Goal: Information Seeking & Learning: Learn about a topic

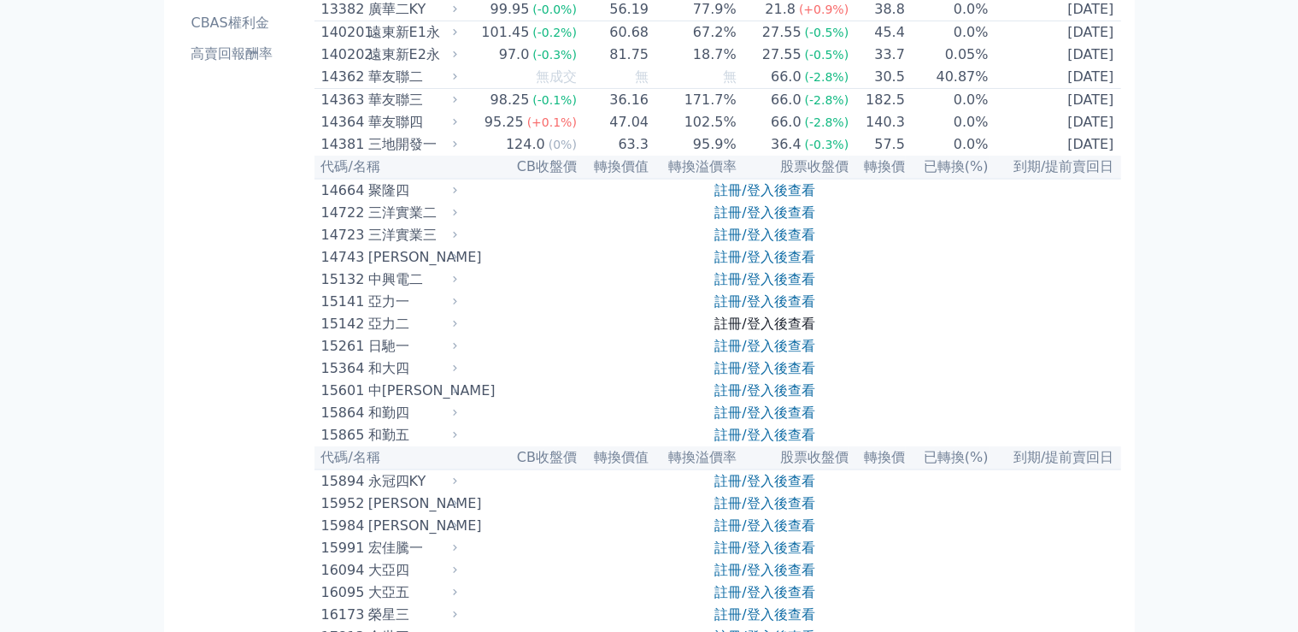
scroll to position [283, 0]
click at [773, 286] on link "註冊/登入後查看" at bounding box center [765, 277] width 100 height 16
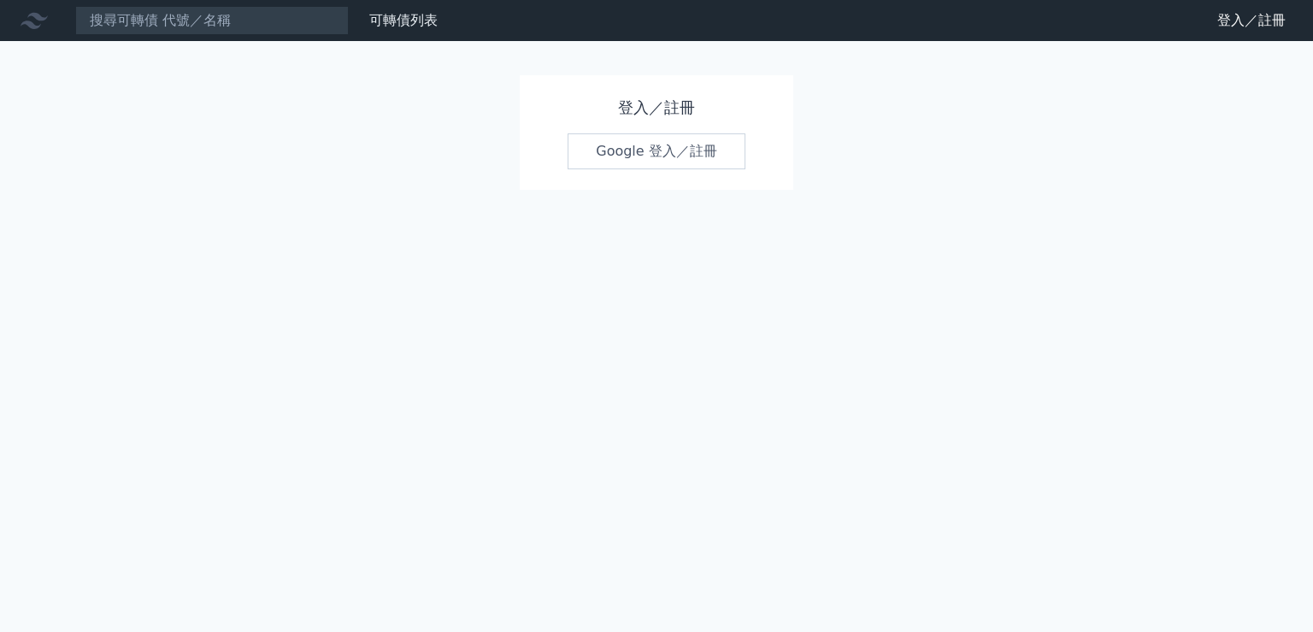
click at [660, 163] on link "Google 登入／註冊" at bounding box center [657, 151] width 178 height 36
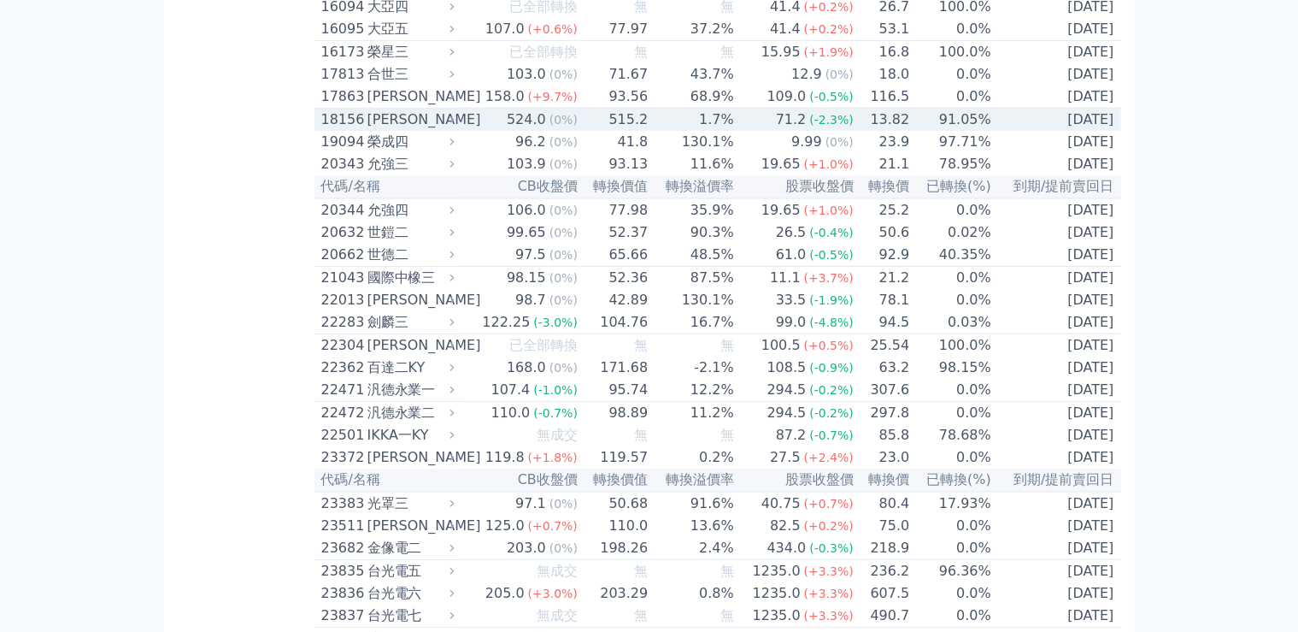
scroll to position [849, 0]
click at [550, 129] on div "524.0" at bounding box center [526, 119] width 46 height 21
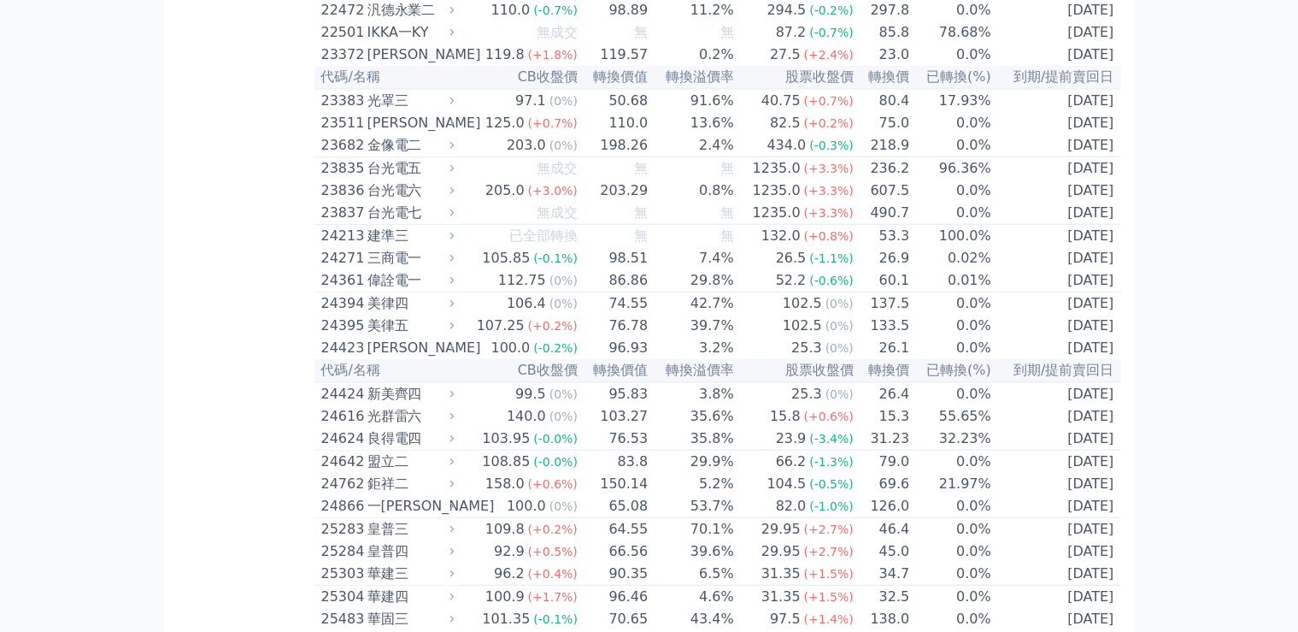
scroll to position [1887, 0]
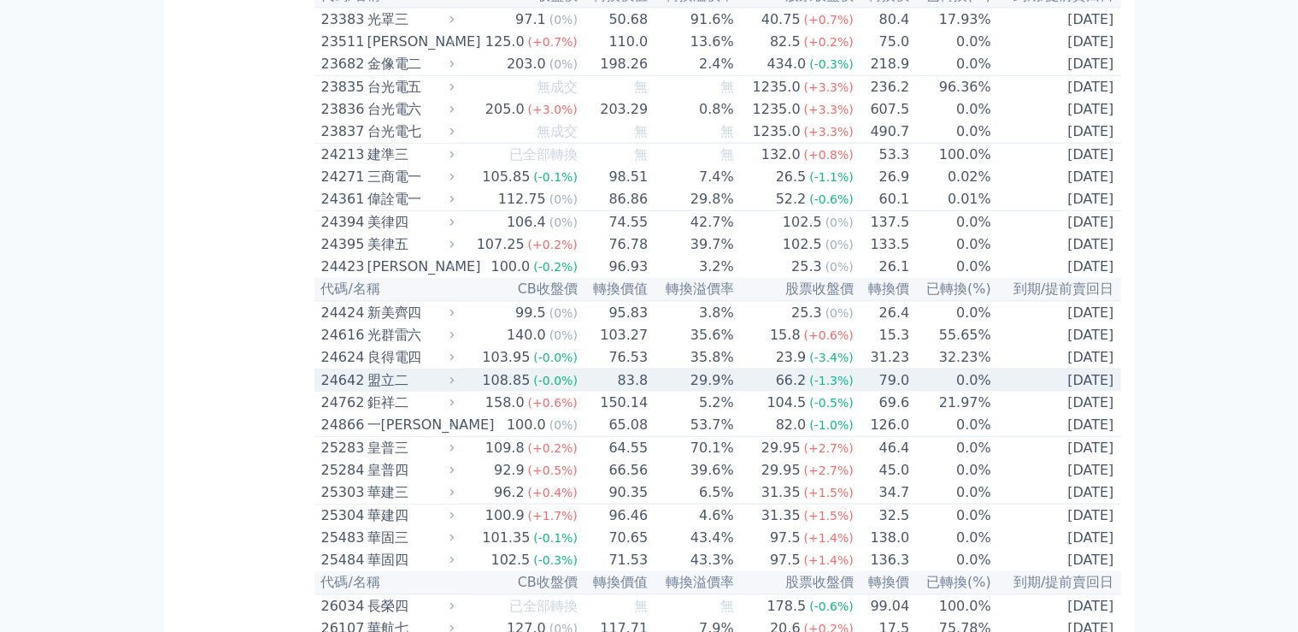
click at [556, 387] on span "(-0.0%)" at bounding box center [555, 381] width 44 height 14
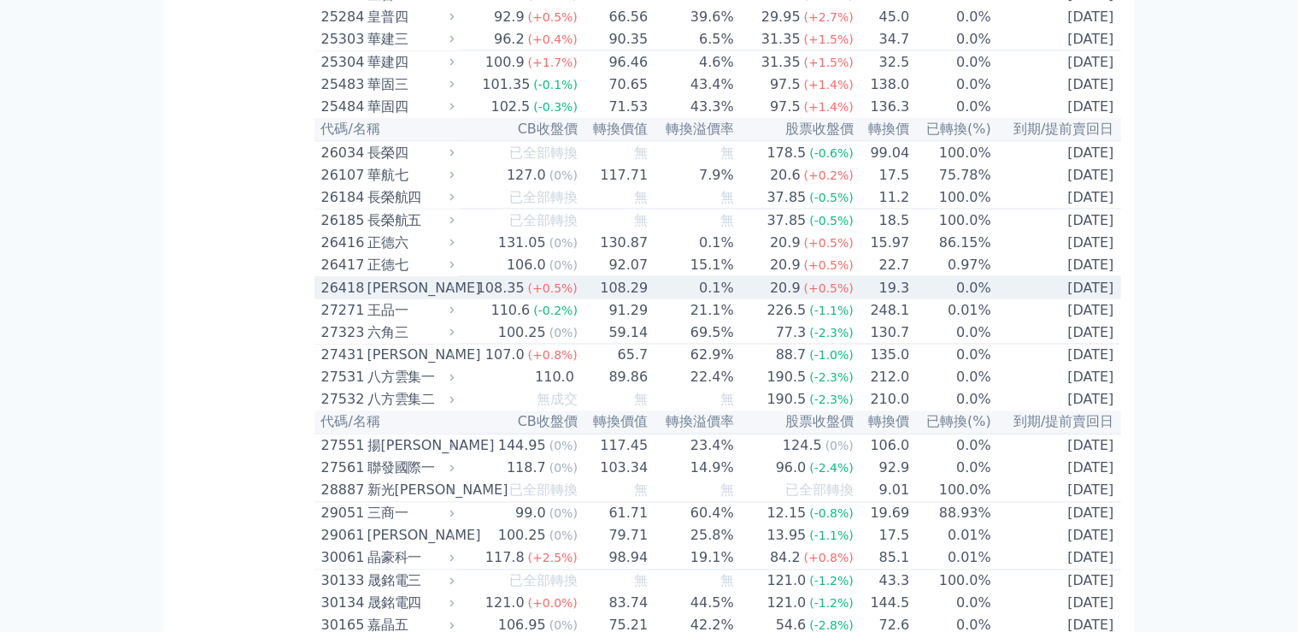
scroll to position [2925, 0]
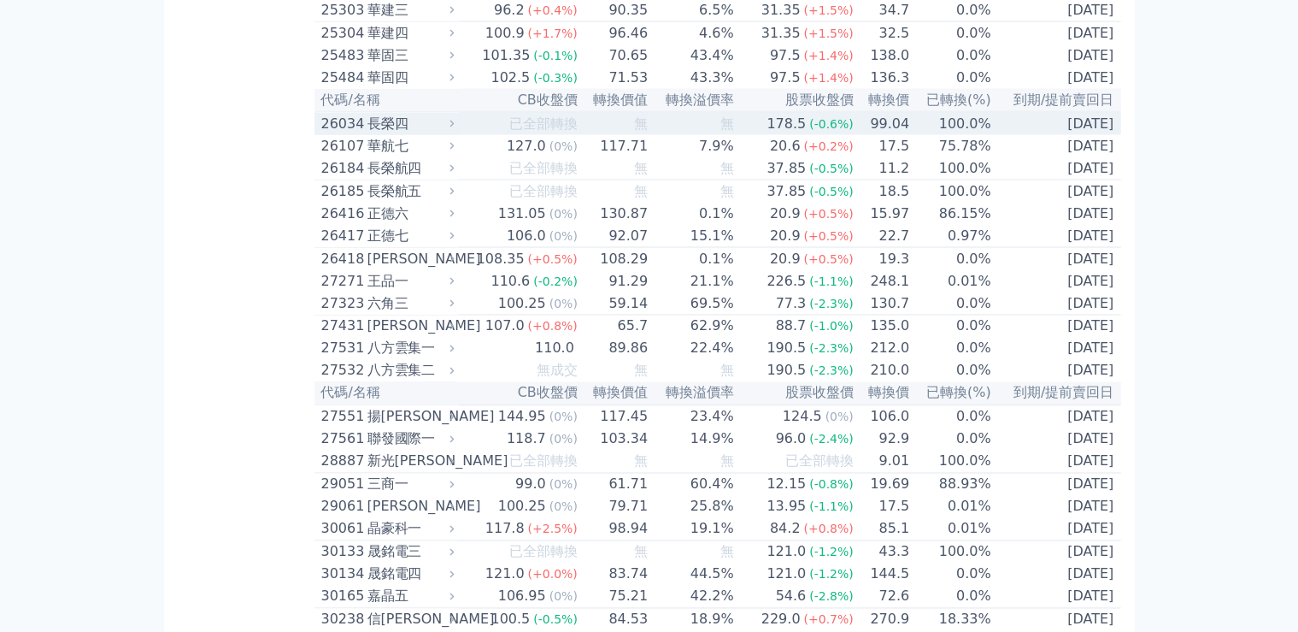
click at [709, 135] on td "無" at bounding box center [691, 123] width 85 height 23
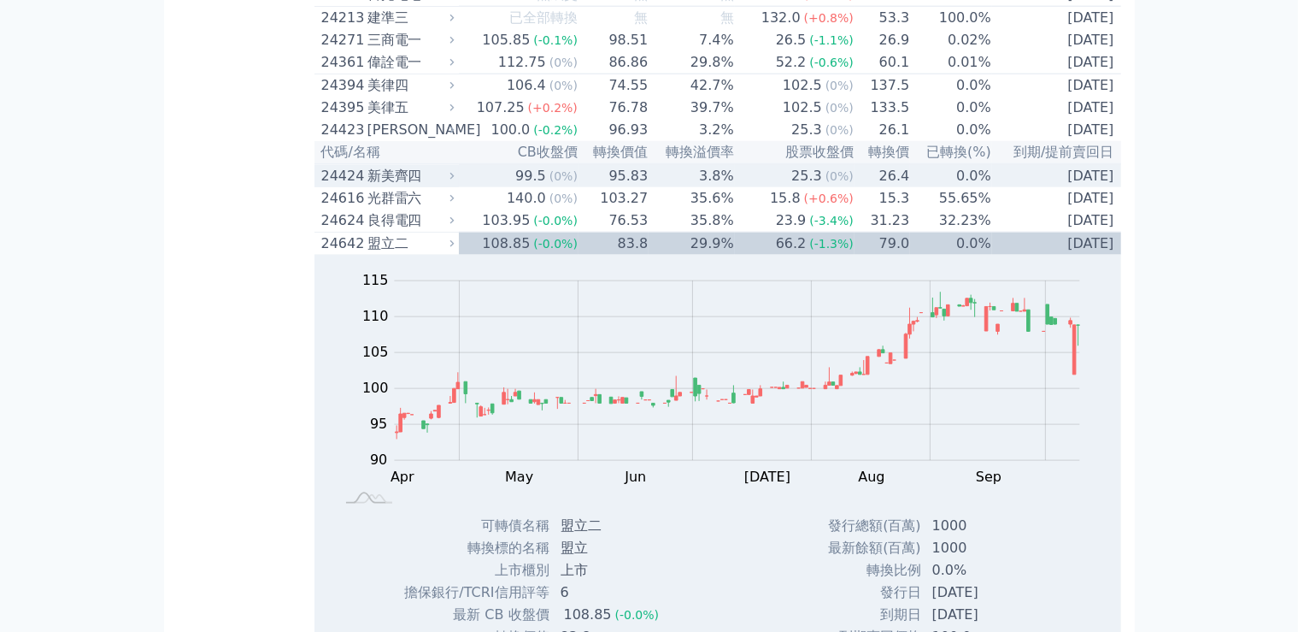
scroll to position [1981, 0]
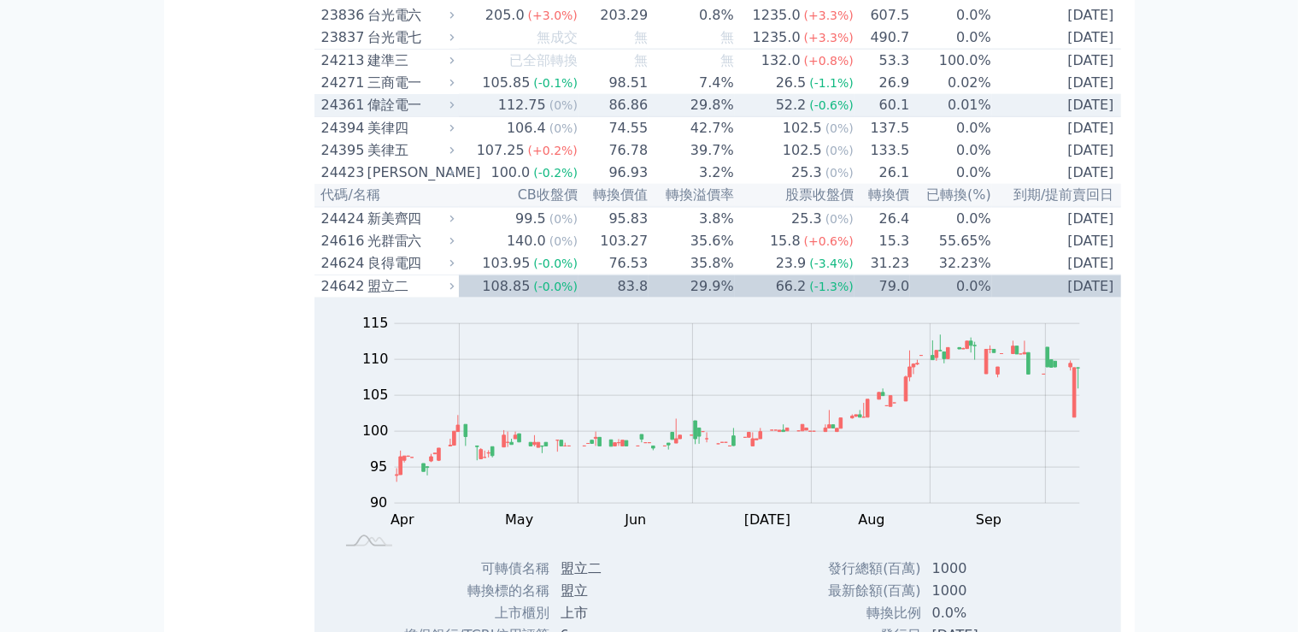
click at [539, 115] on div "112.75" at bounding box center [522, 105] width 55 height 21
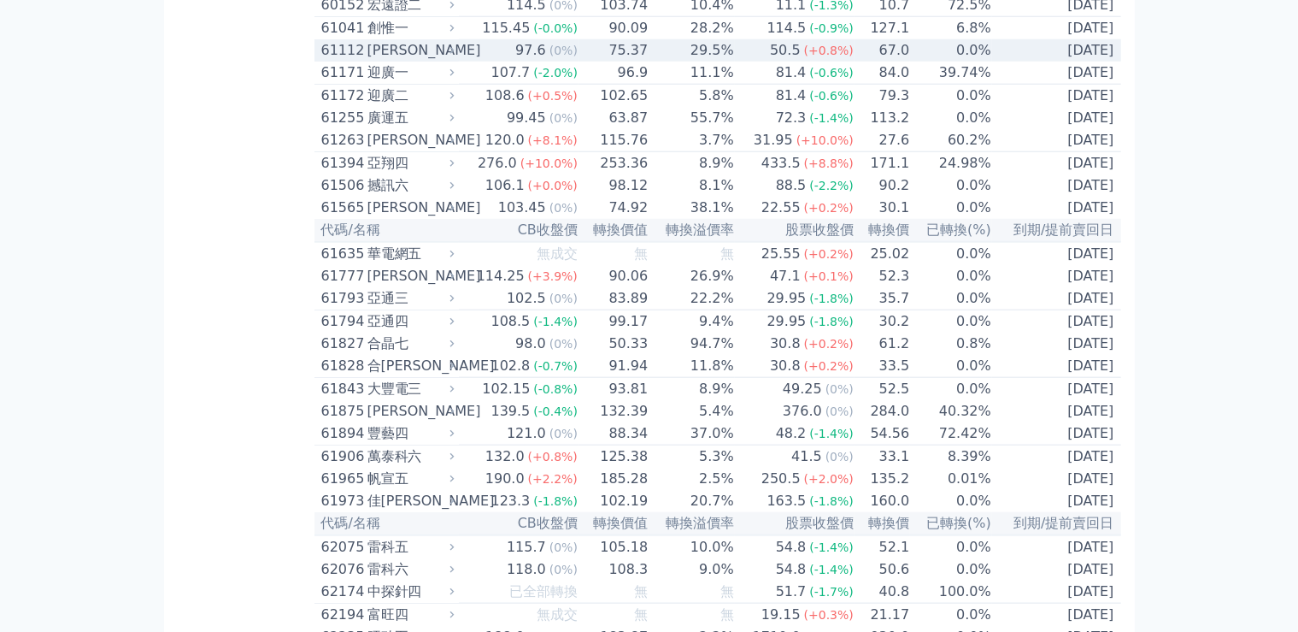
scroll to position [8399, 0]
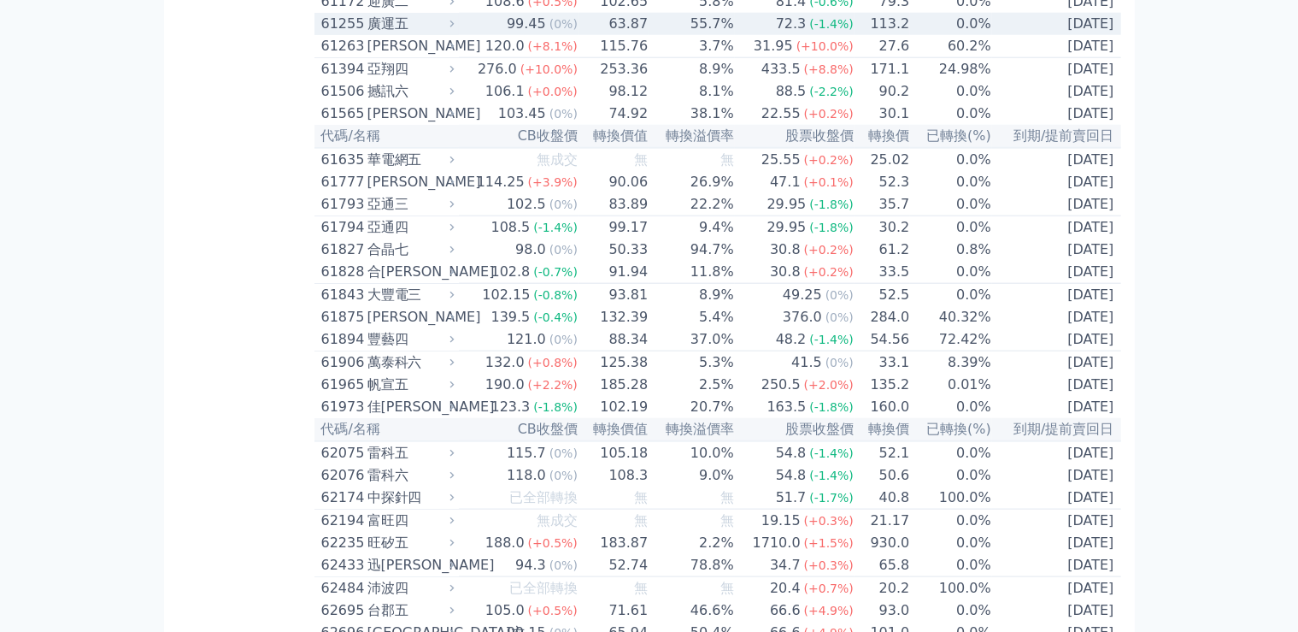
click at [450, 34] on div "廣運五" at bounding box center [410, 24] width 84 height 21
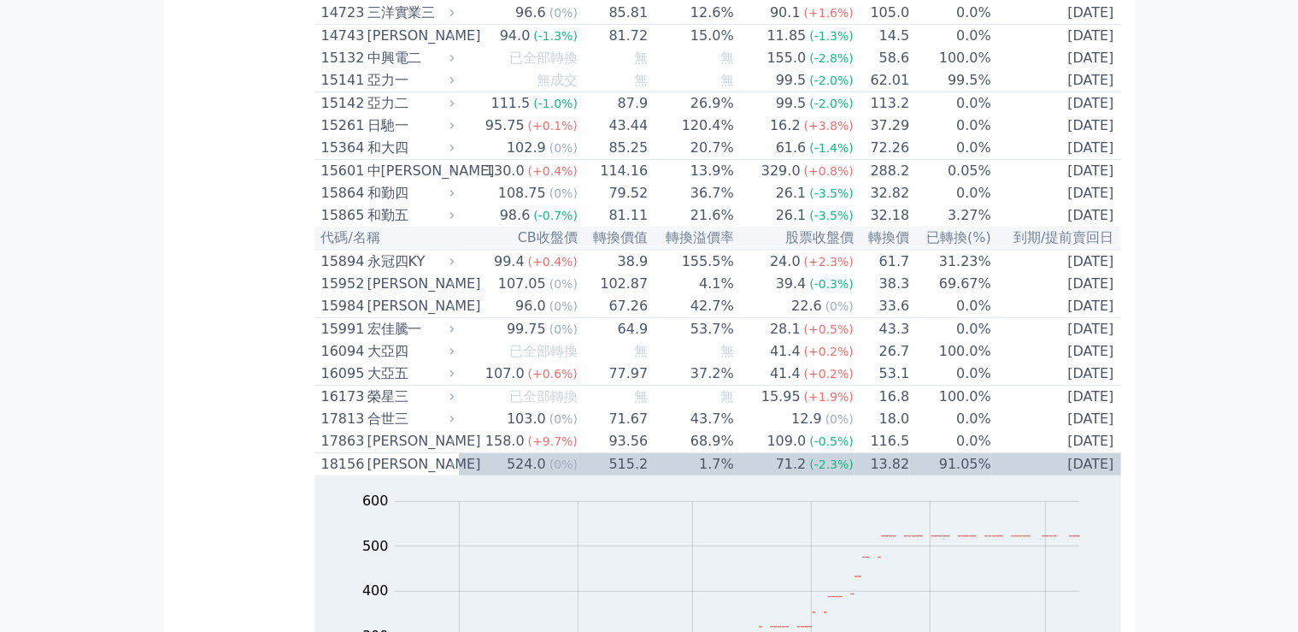
scroll to position [0, 0]
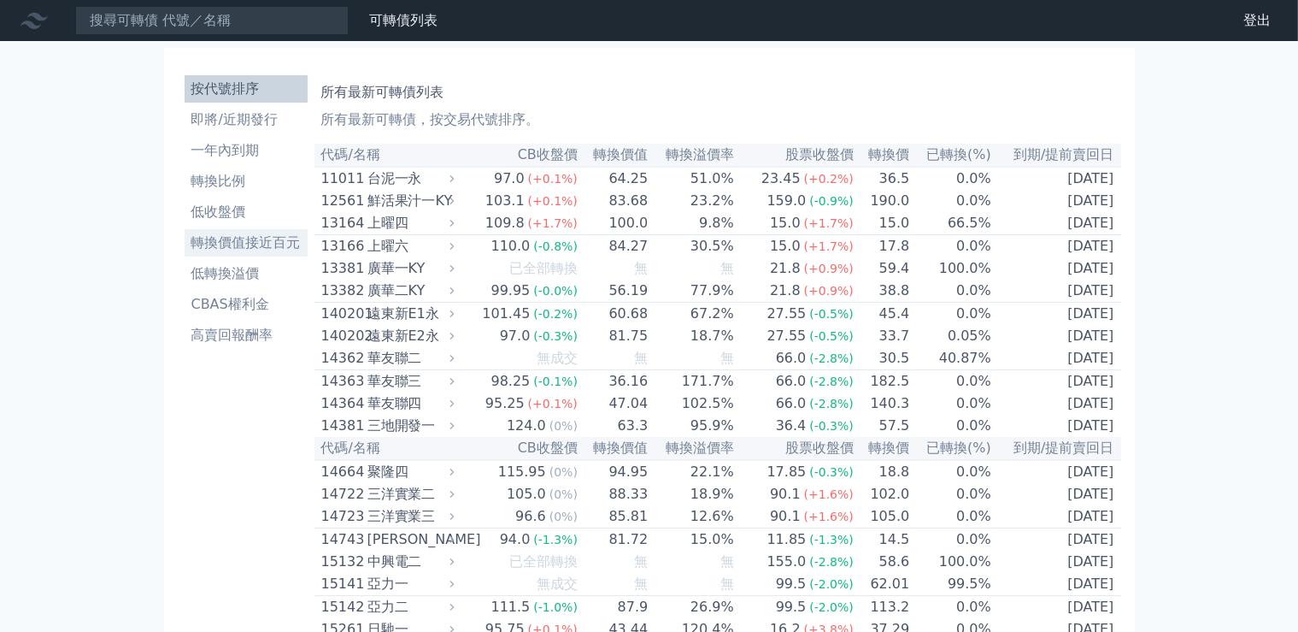
click at [221, 237] on li "轉換價值接近百元" at bounding box center [246, 243] width 123 height 21
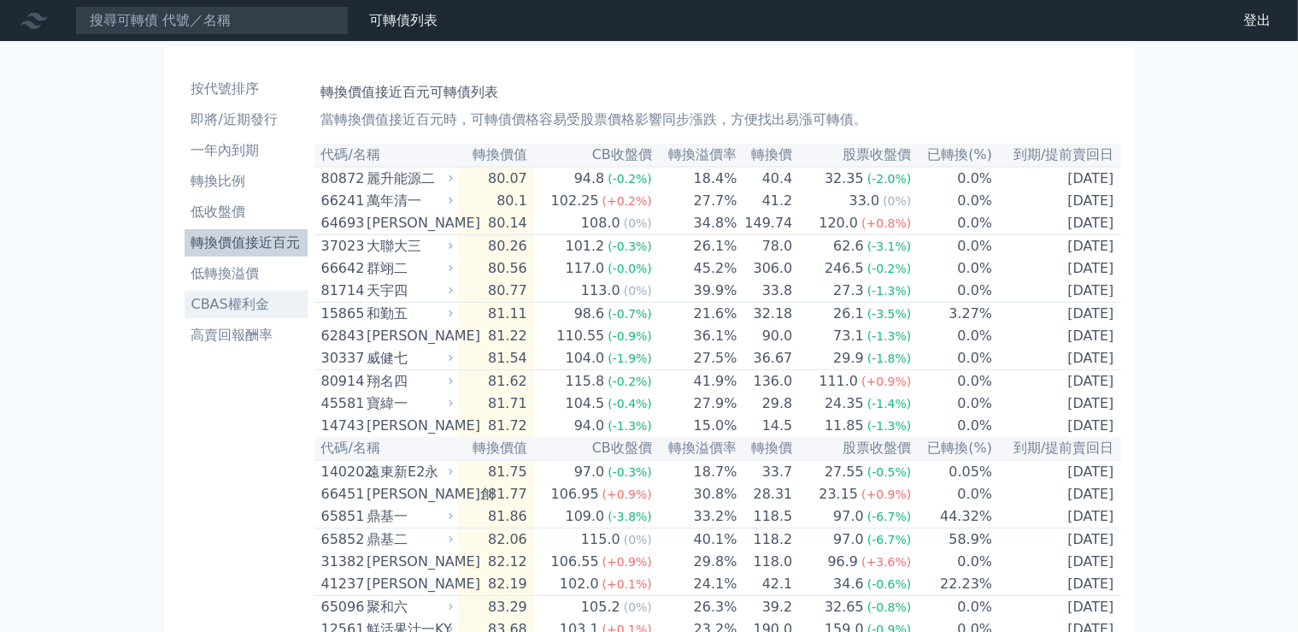
click at [254, 303] on li "CBAS權利金" at bounding box center [246, 304] width 123 height 21
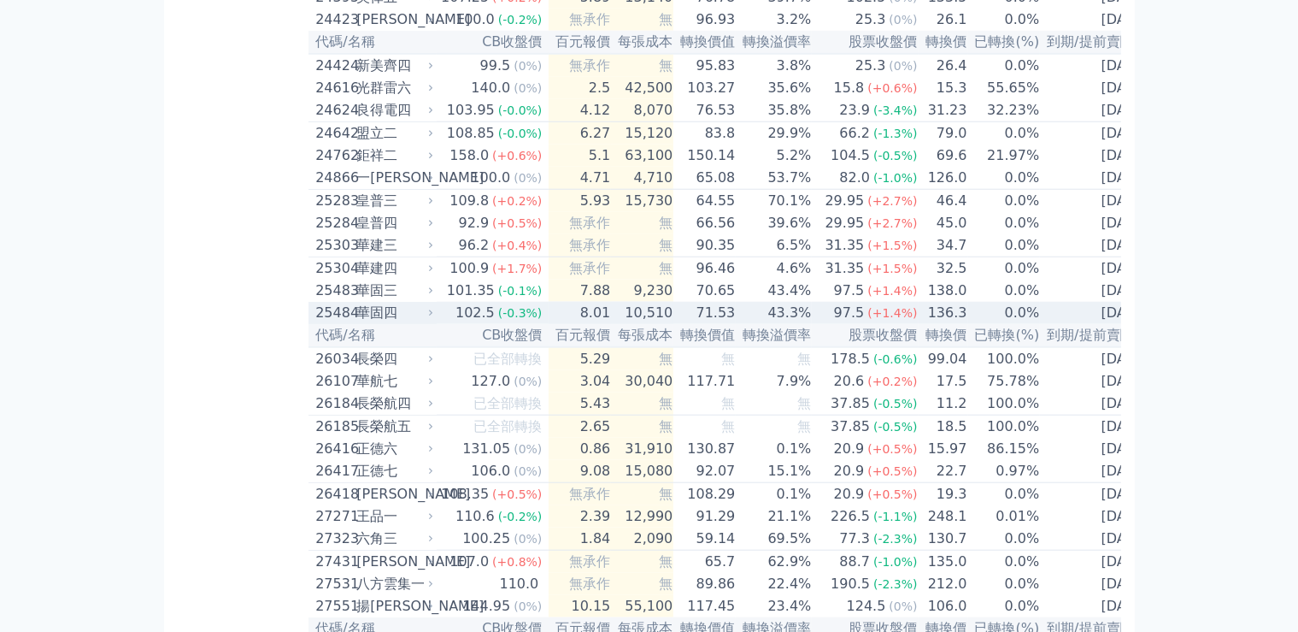
scroll to position [1604, 0]
